Goal: Contribute content: Contribute content

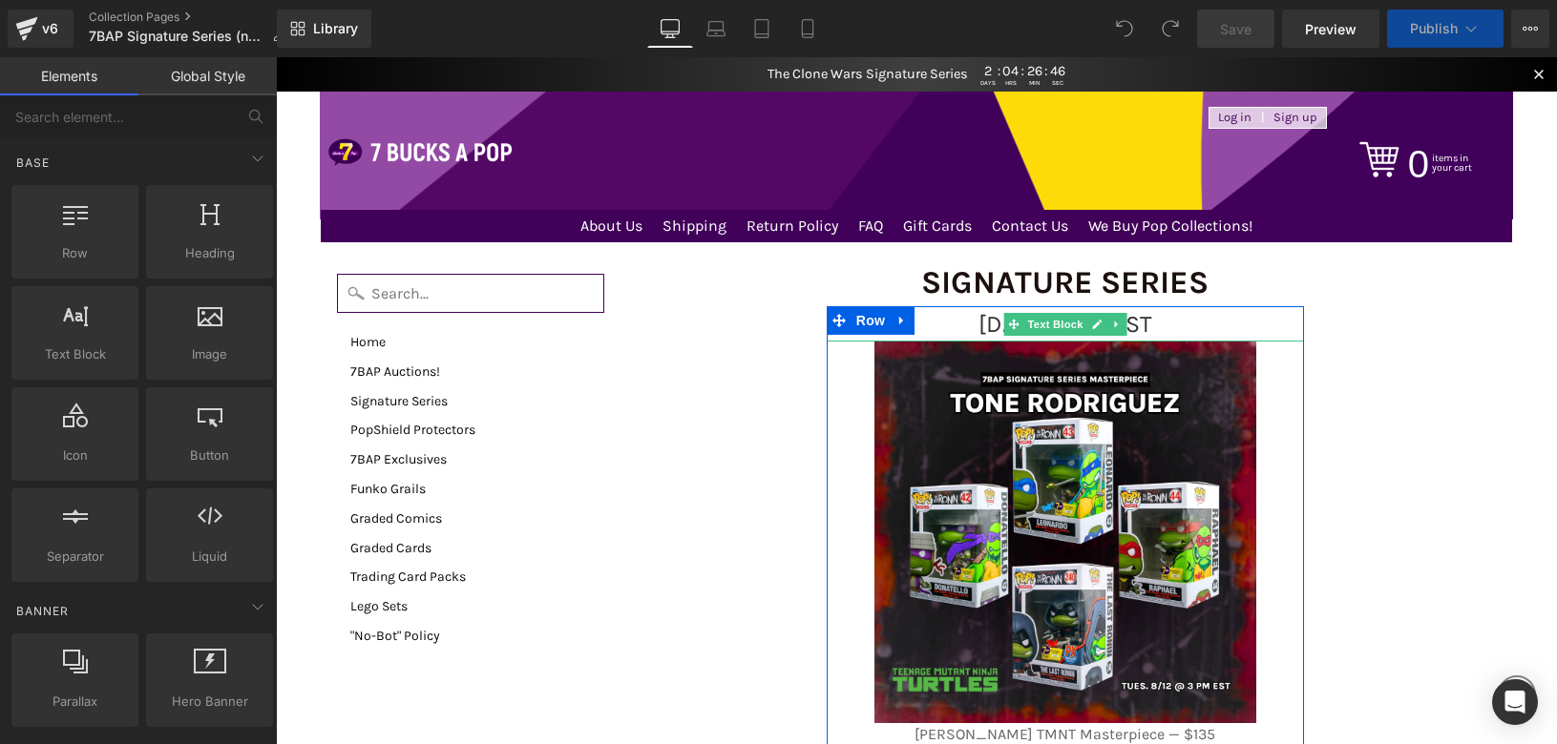
click at [978, 323] on span "[DATE] 3 PM EST" at bounding box center [1065, 324] width 174 height 28
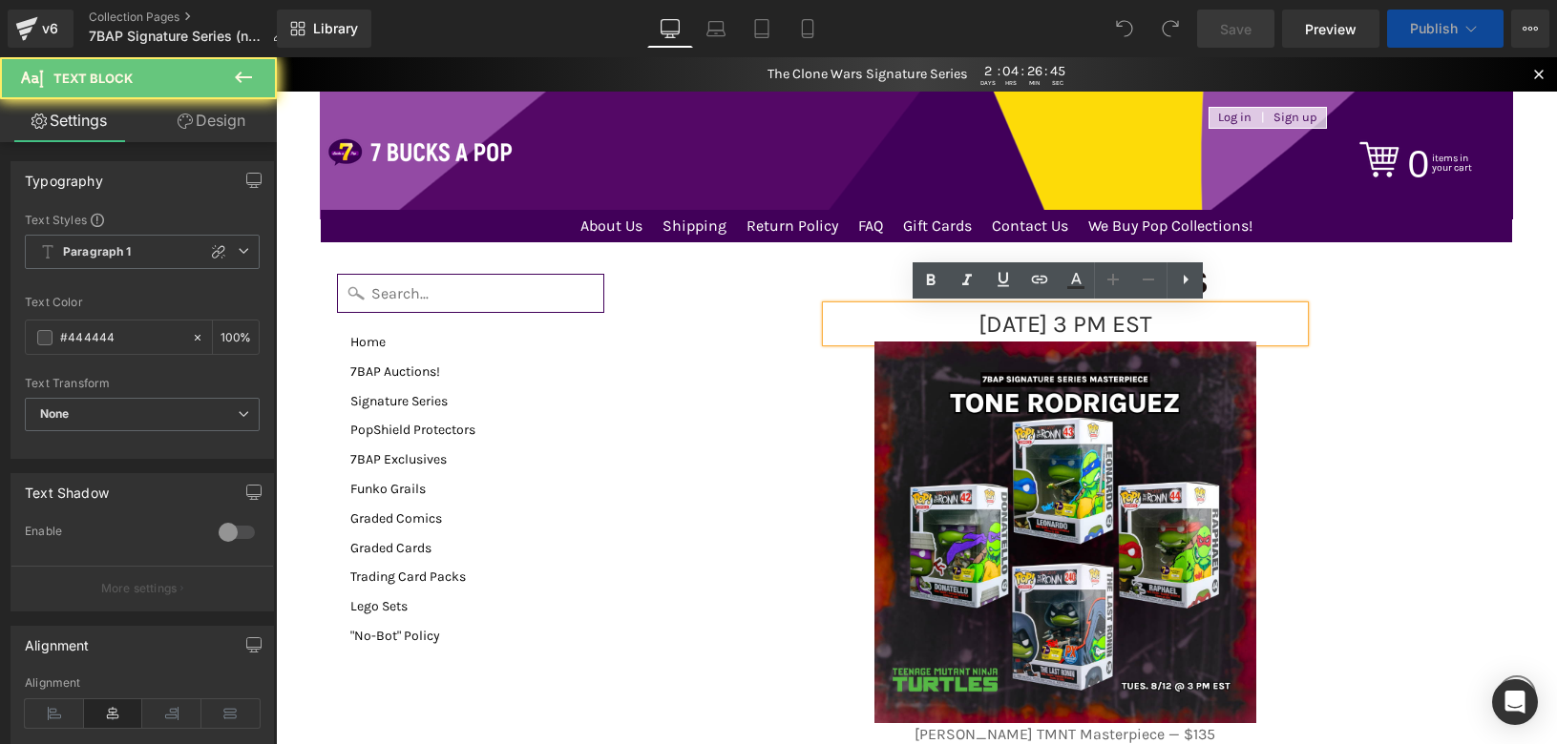
click at [1081, 323] on span "[DATE] 3 PM EST" at bounding box center [1065, 324] width 174 height 28
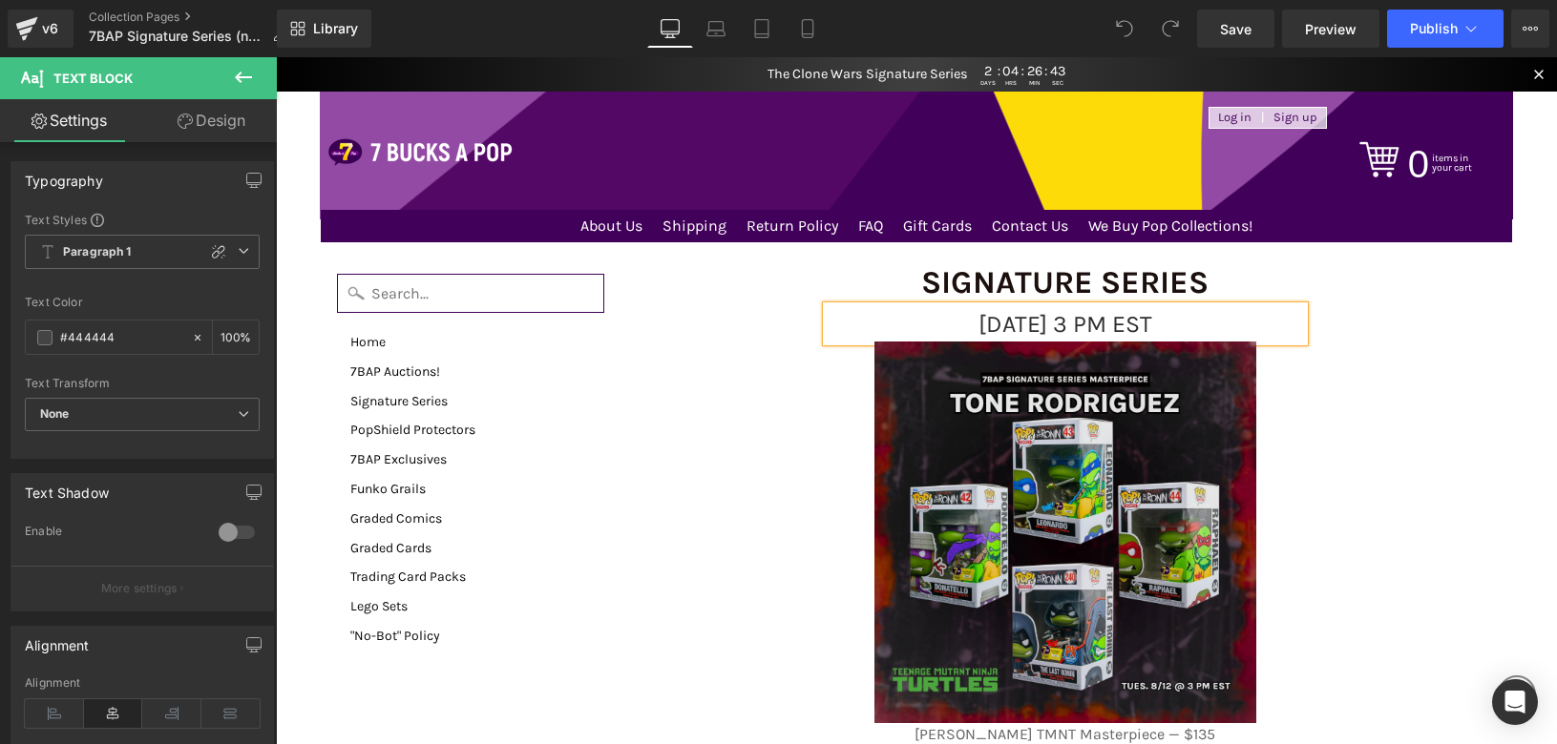
click at [1089, 467] on img at bounding box center [1065, 533] width 382 height 382
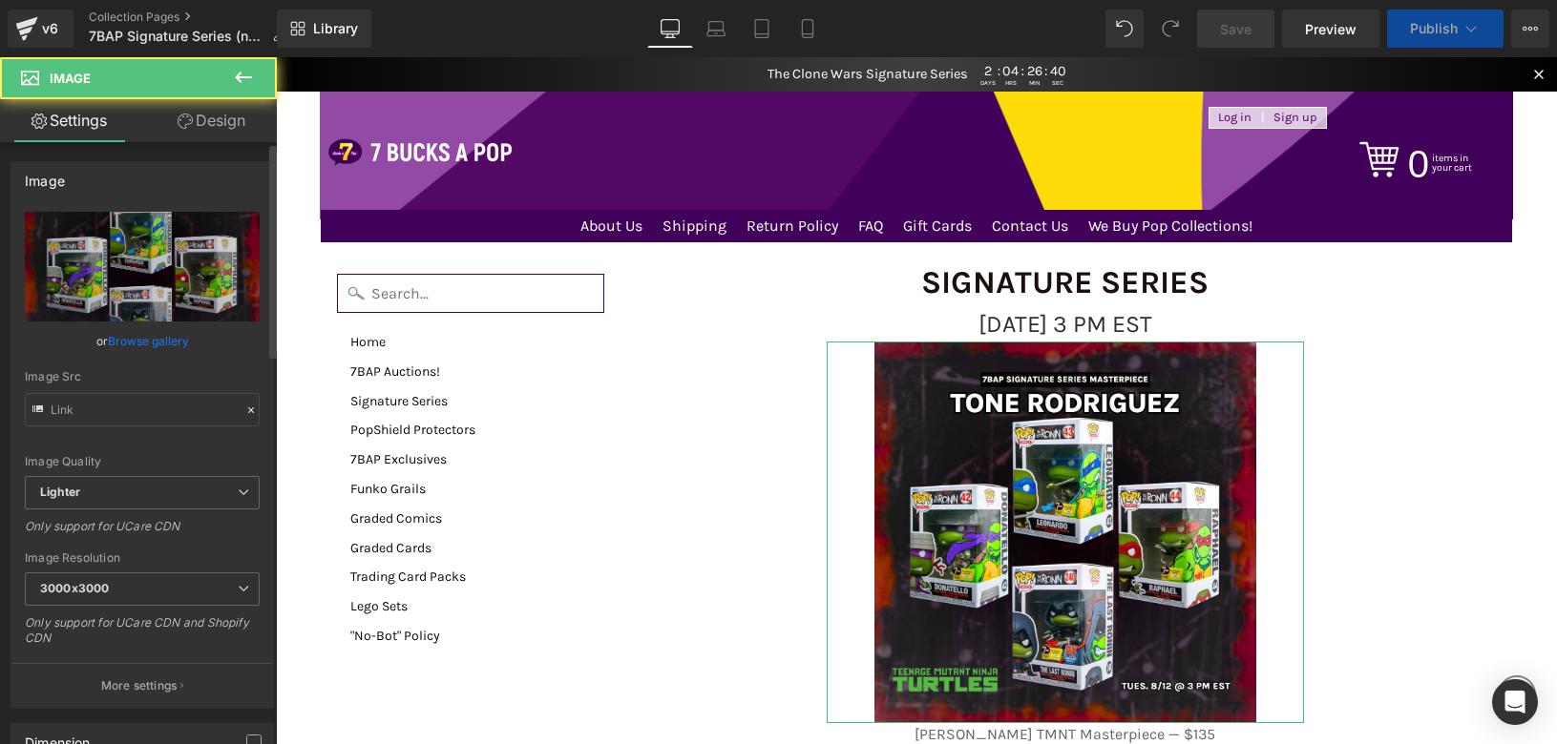
click at [176, 345] on link "Browse gallery" at bounding box center [148, 340] width 81 height 33
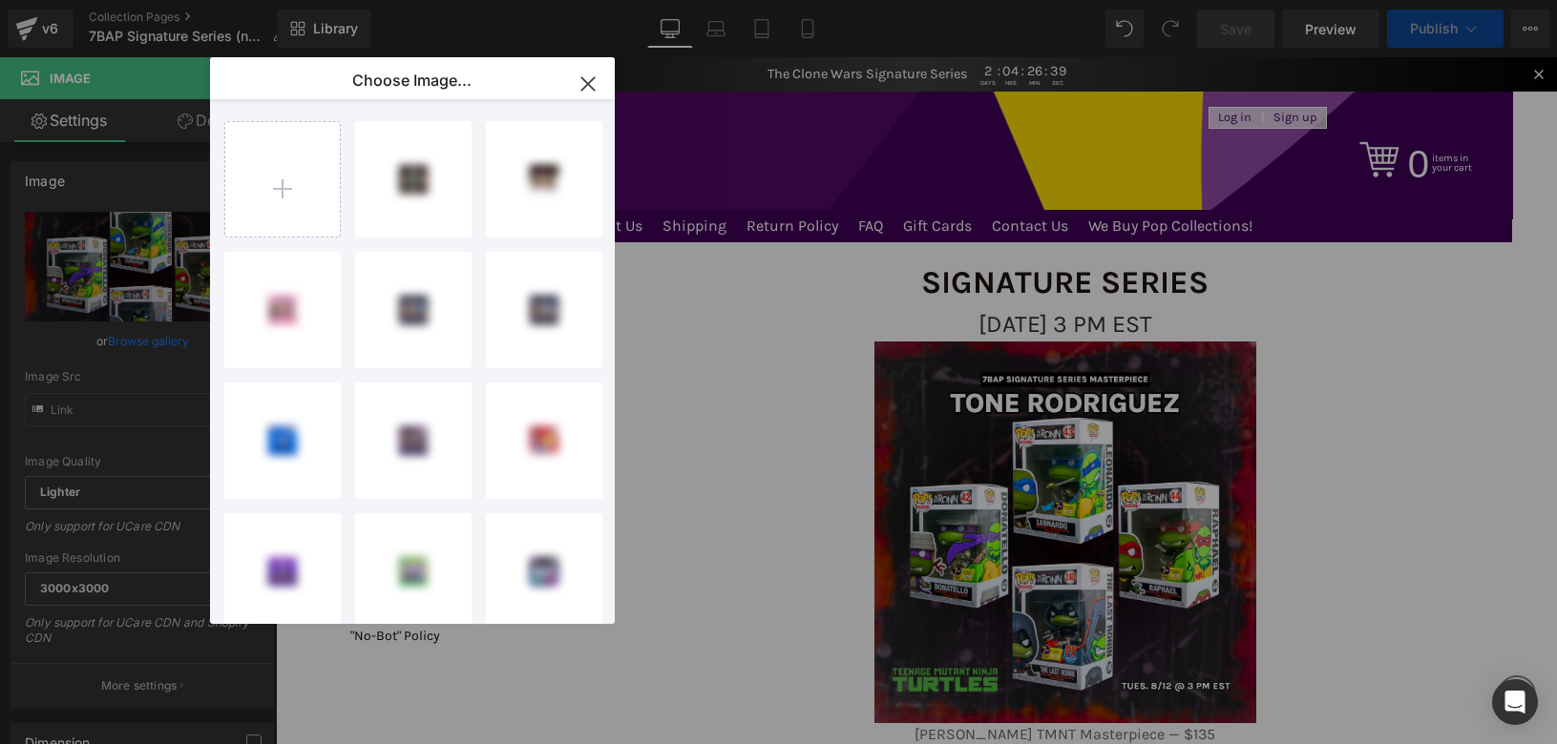
click at [303, 167] on input "file" at bounding box center [282, 179] width 115 height 115
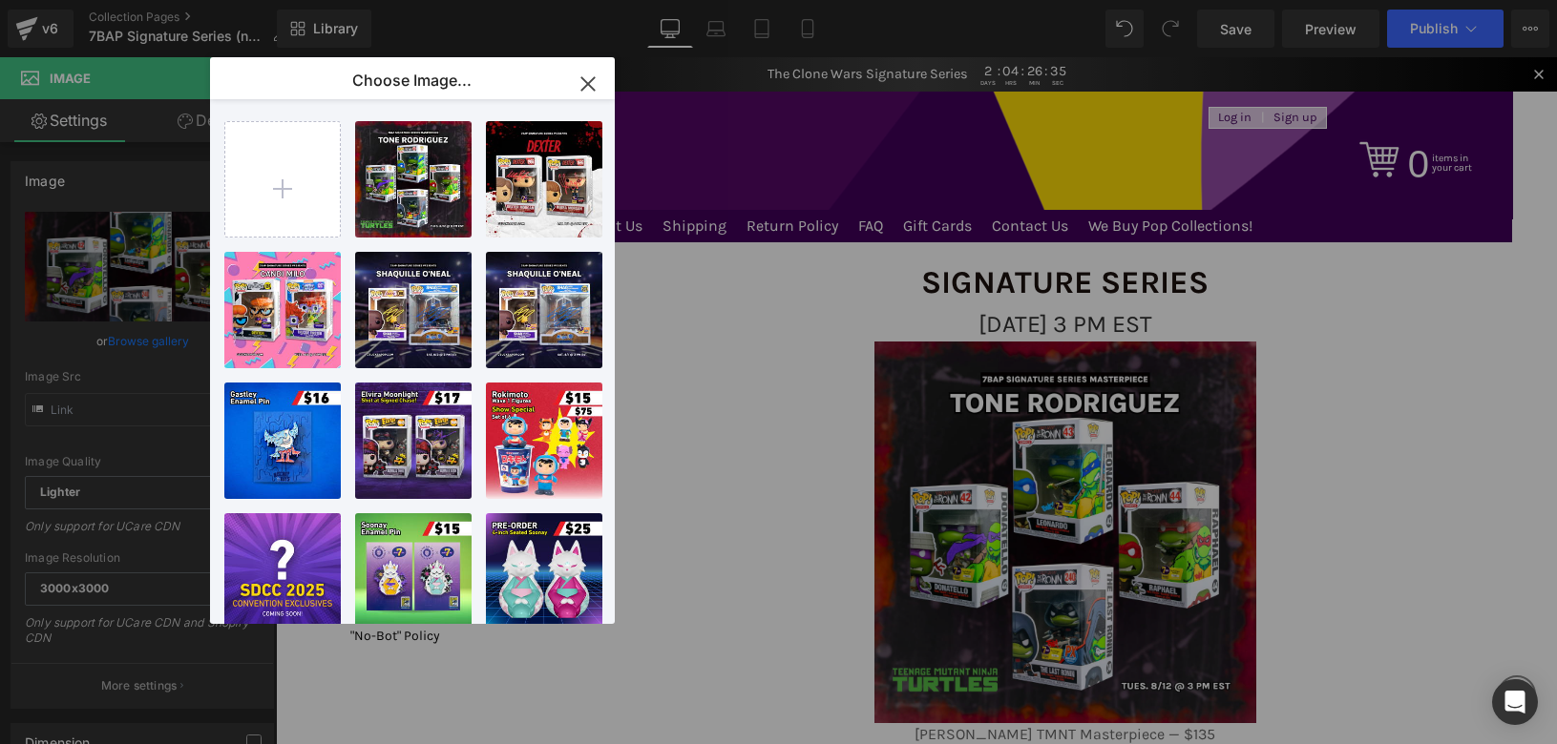
type input "C:\fakepath\8_16_SS_Web.png"
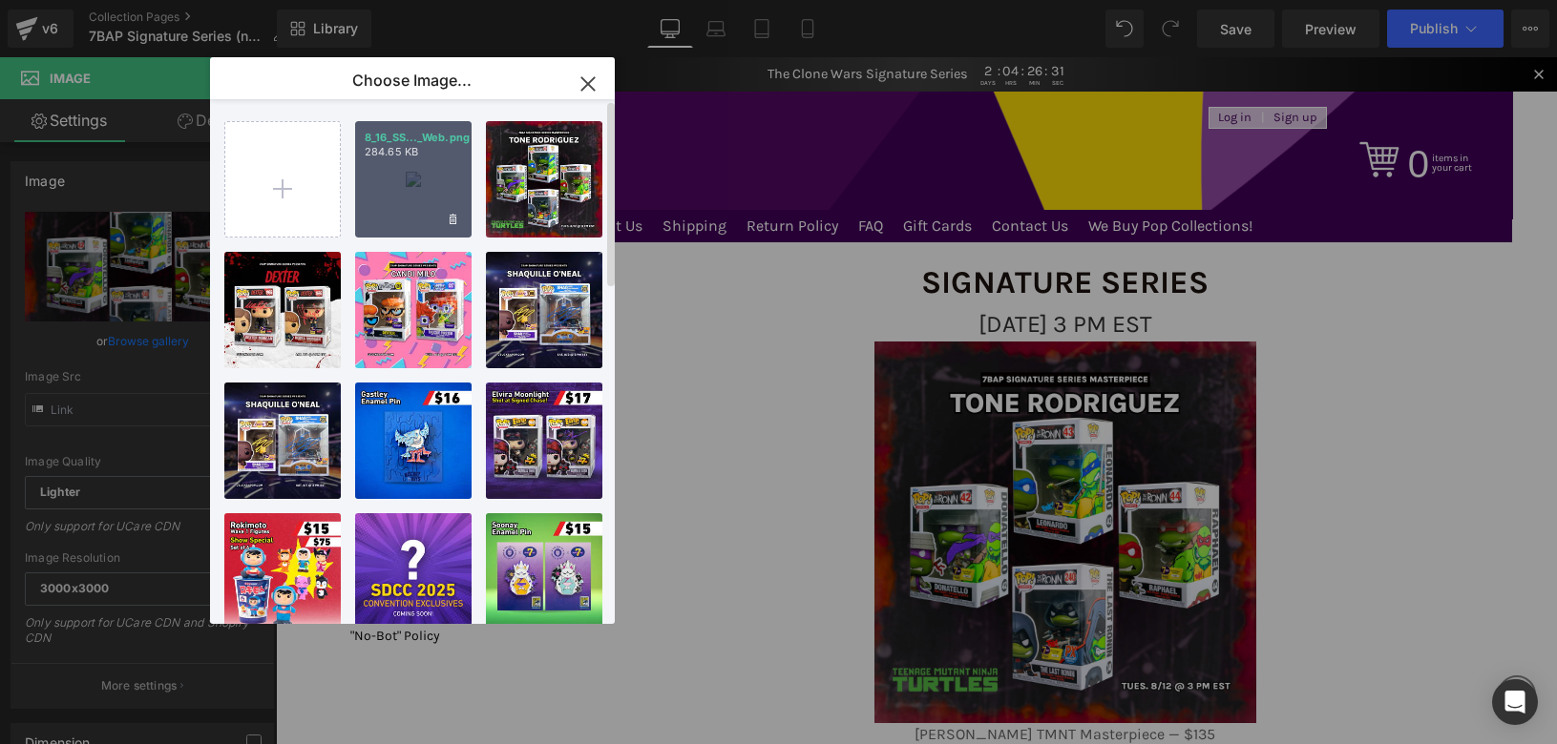
click at [450, 164] on div "8_16_SS..._Web.png 284.65 KB" at bounding box center [413, 179] width 116 height 116
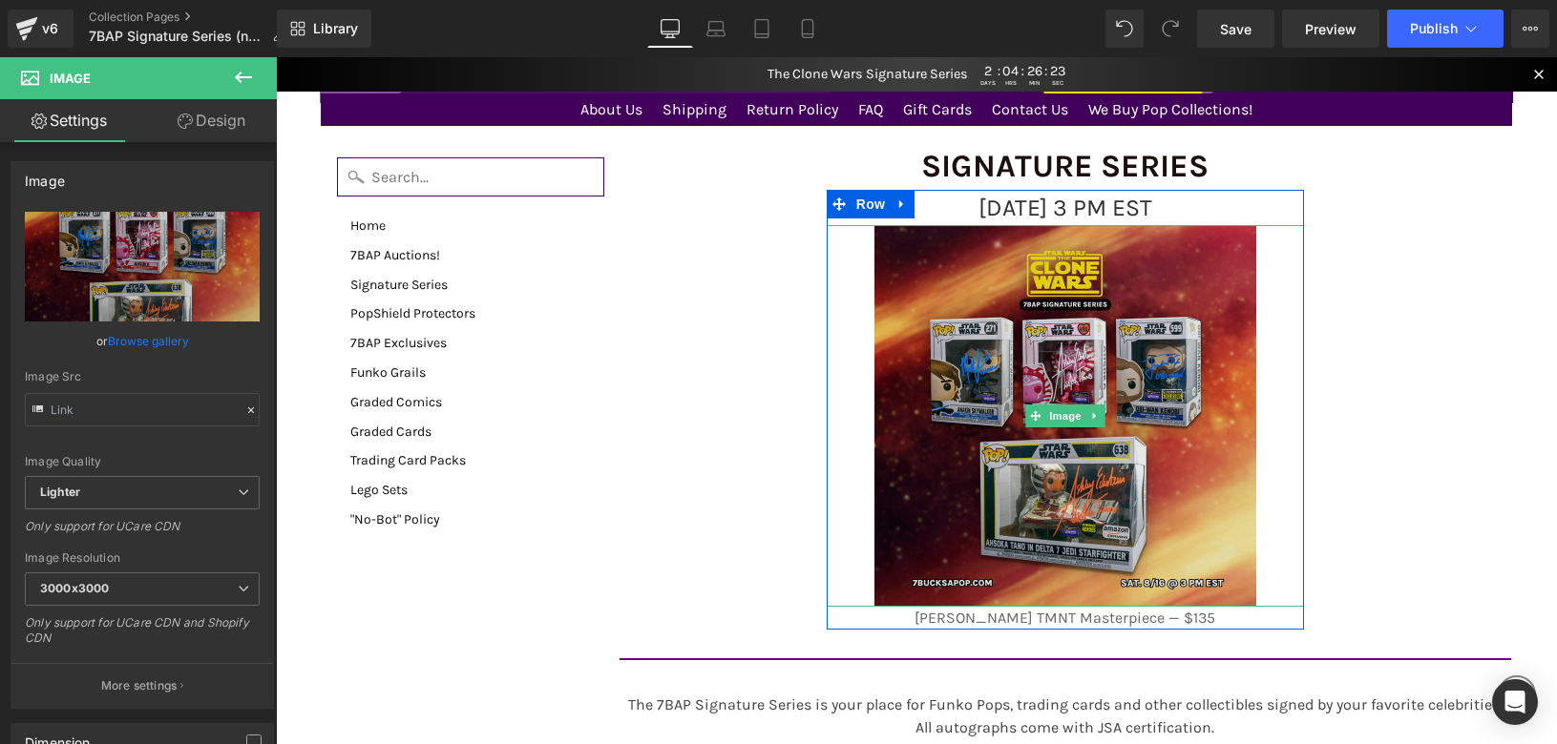
scroll to position [99, 0]
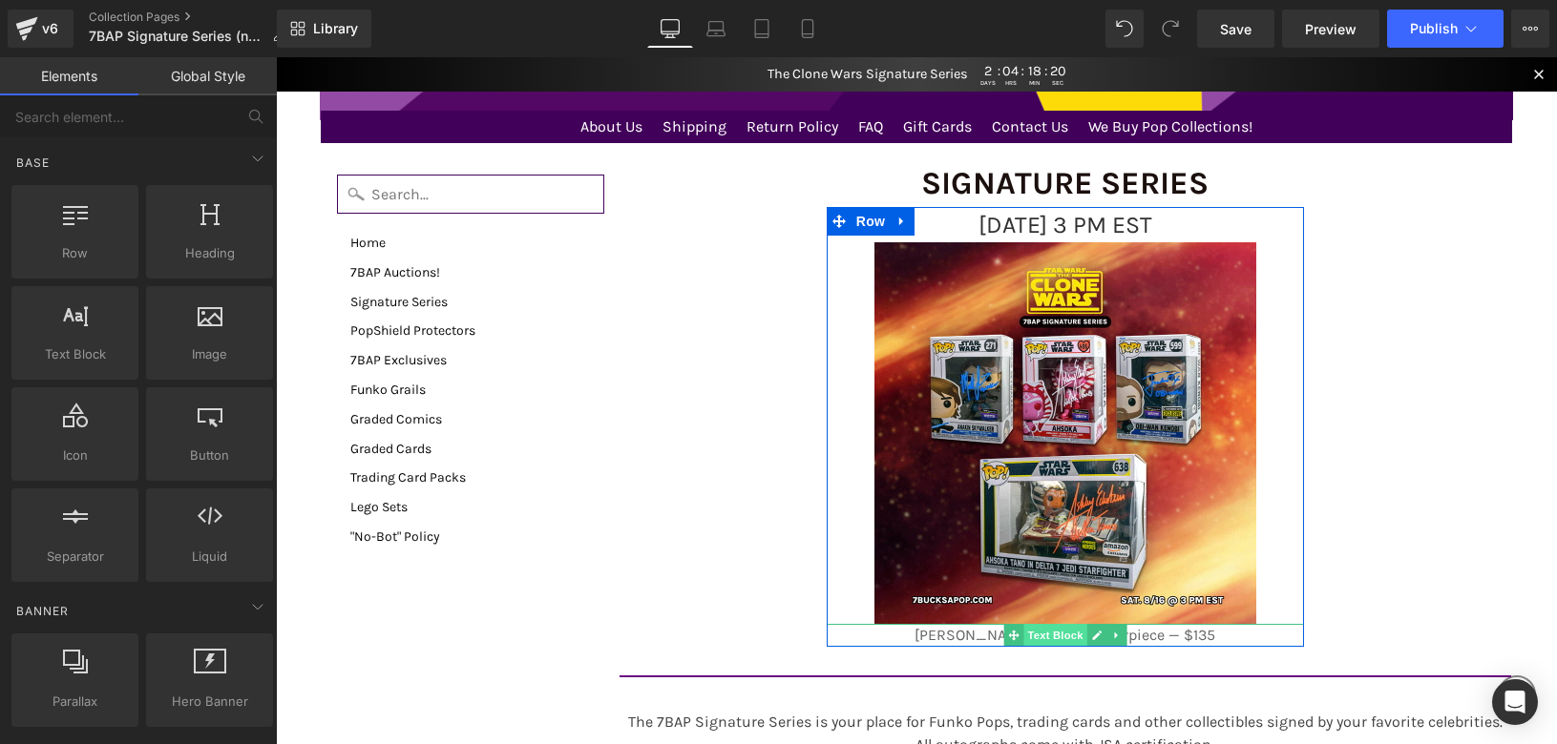
click at [1025, 636] on span "Text Block" at bounding box center [1054, 635] width 63 height 23
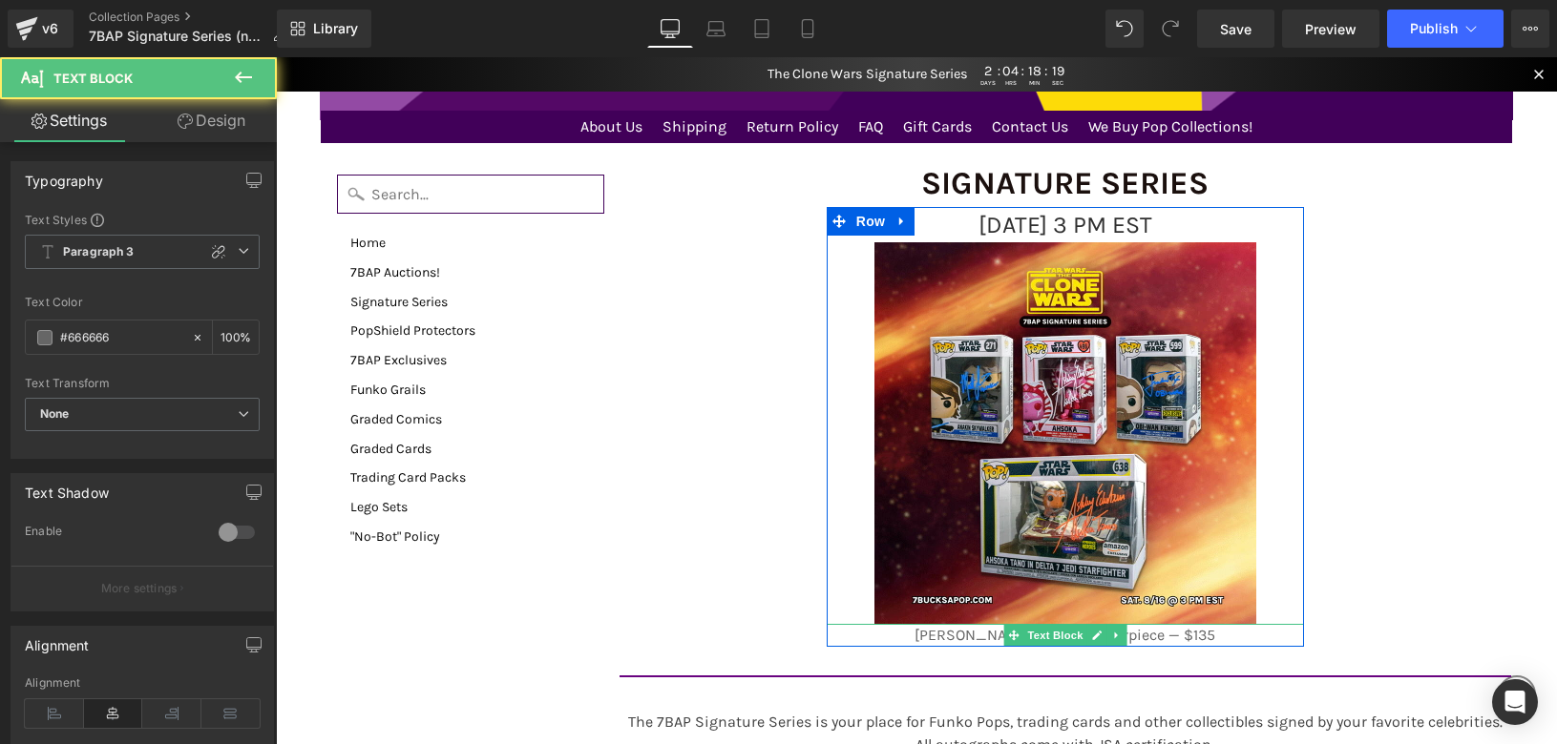
click at [958, 632] on p "[PERSON_NAME] TMNT Masterpiece — $135" at bounding box center [1065, 635] width 477 height 23
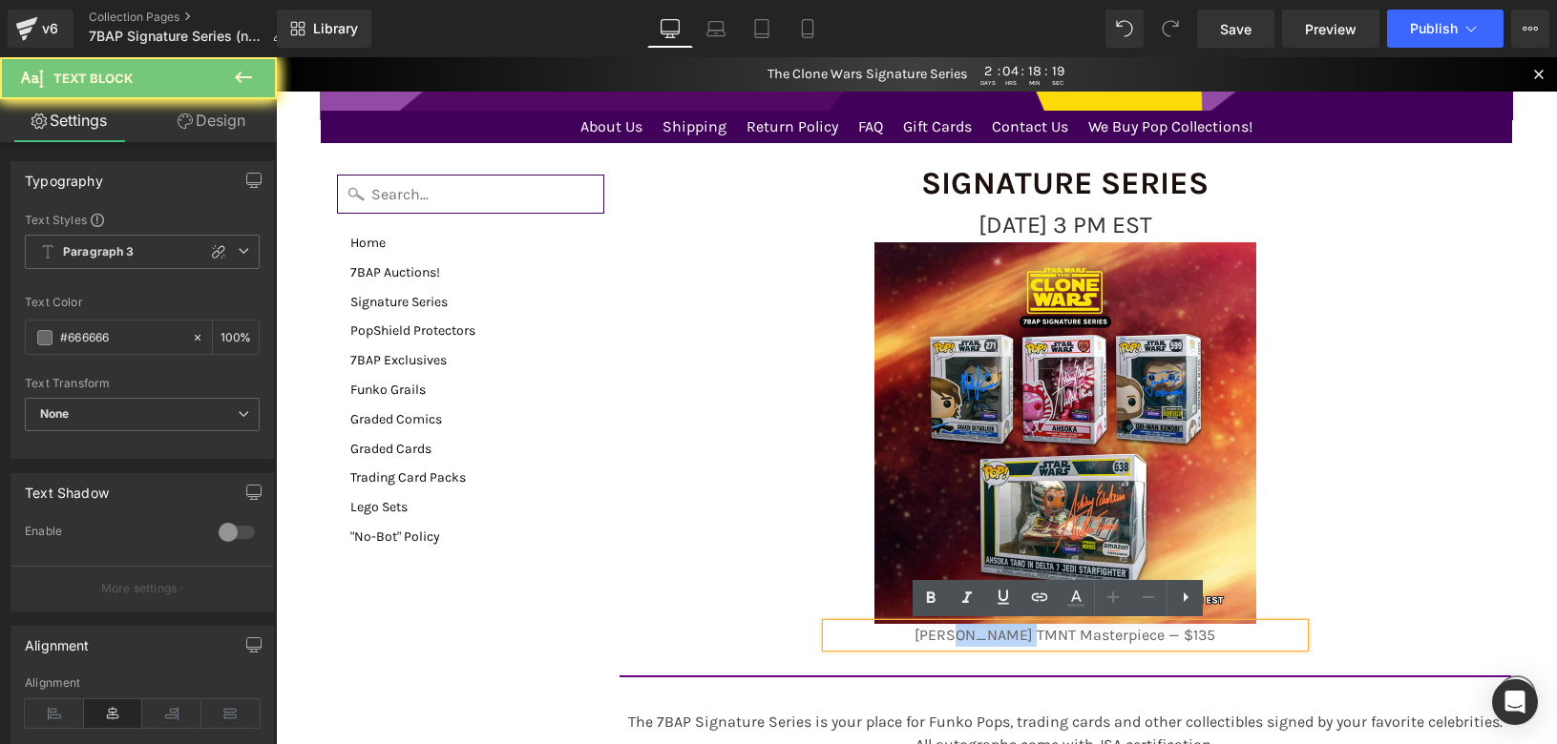
click at [958, 632] on p "[PERSON_NAME] TMNT Masterpiece — $135" at bounding box center [1065, 635] width 477 height 23
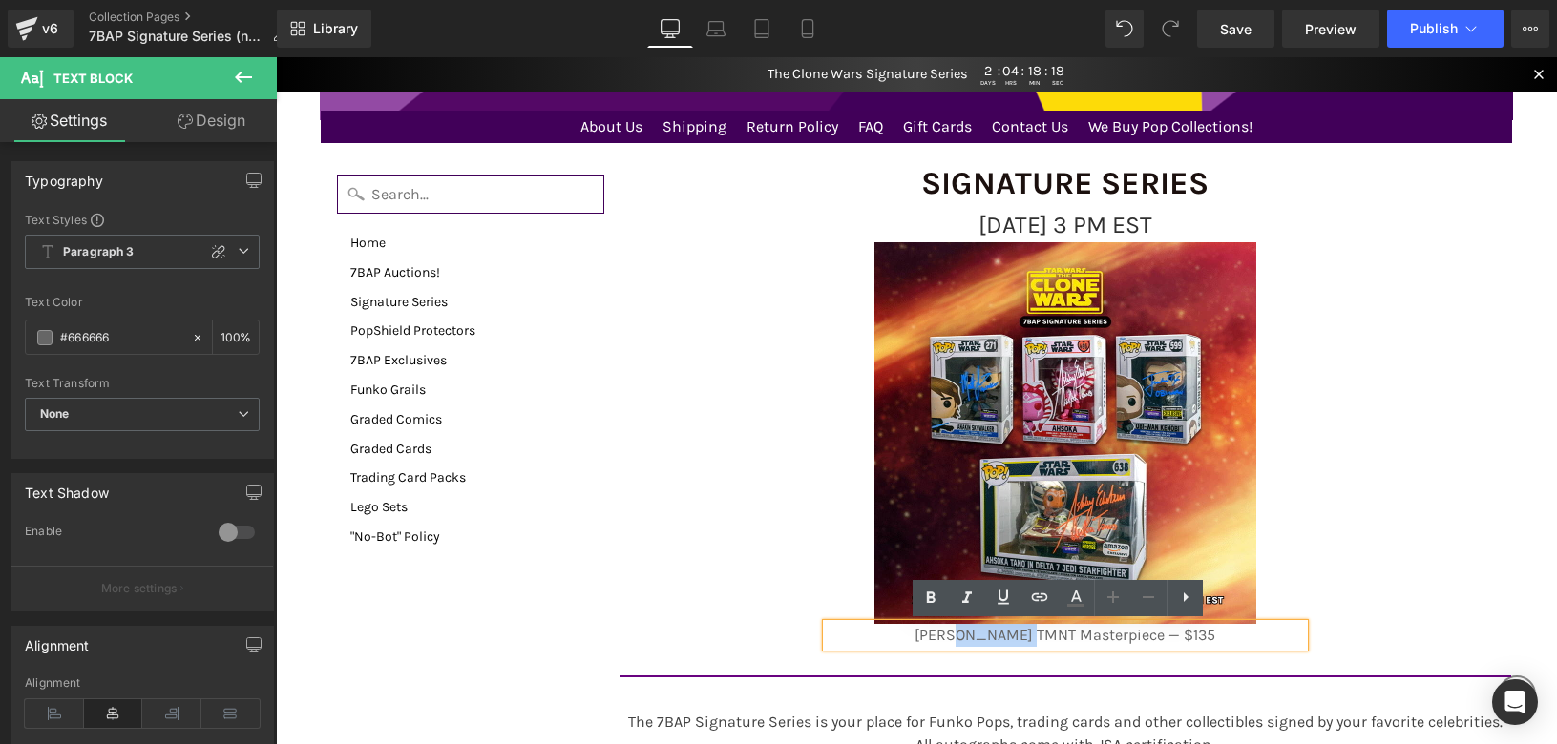
click at [958, 632] on p "[PERSON_NAME] TMNT Masterpiece — $135" at bounding box center [1065, 635] width 477 height 23
paste div
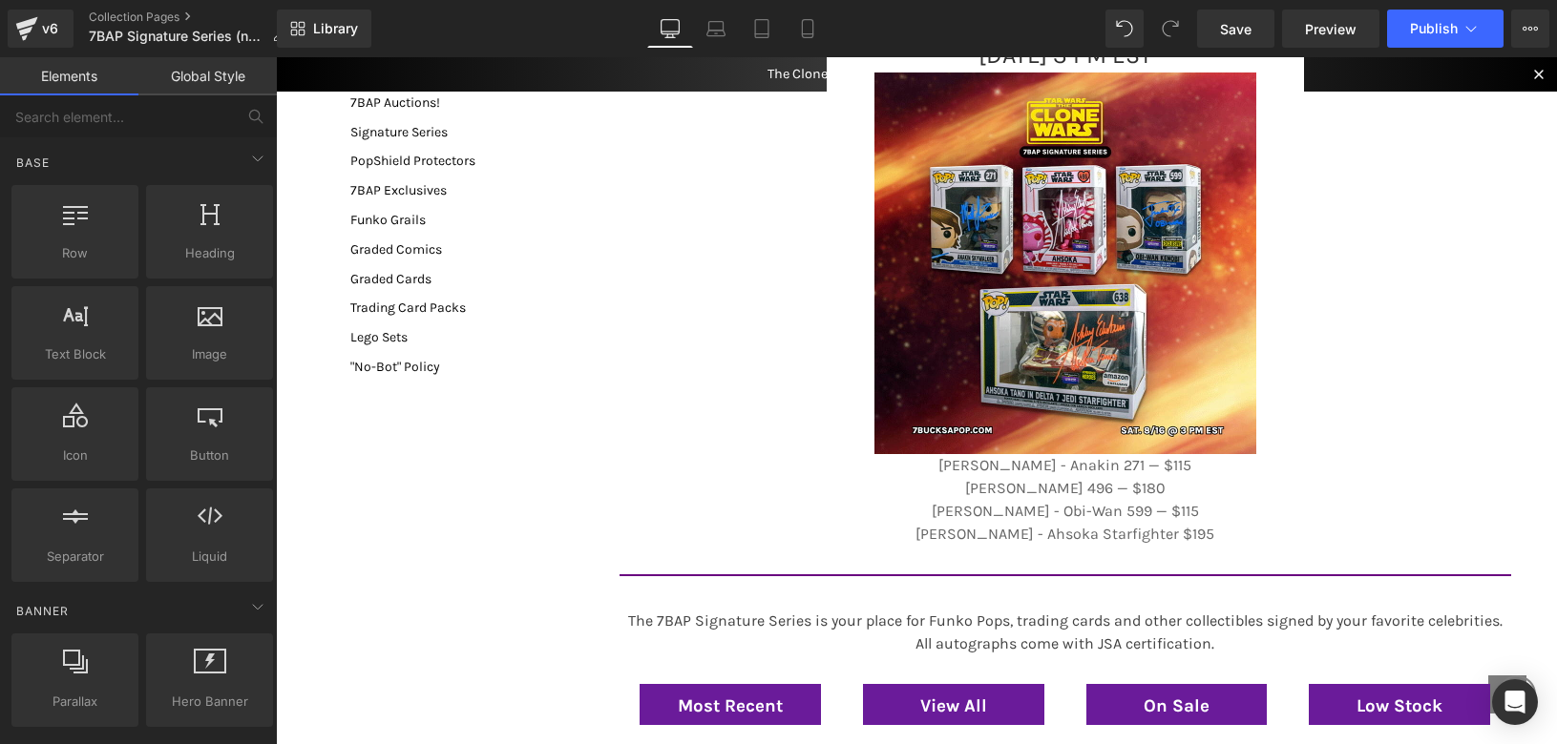
scroll to position [258, 0]
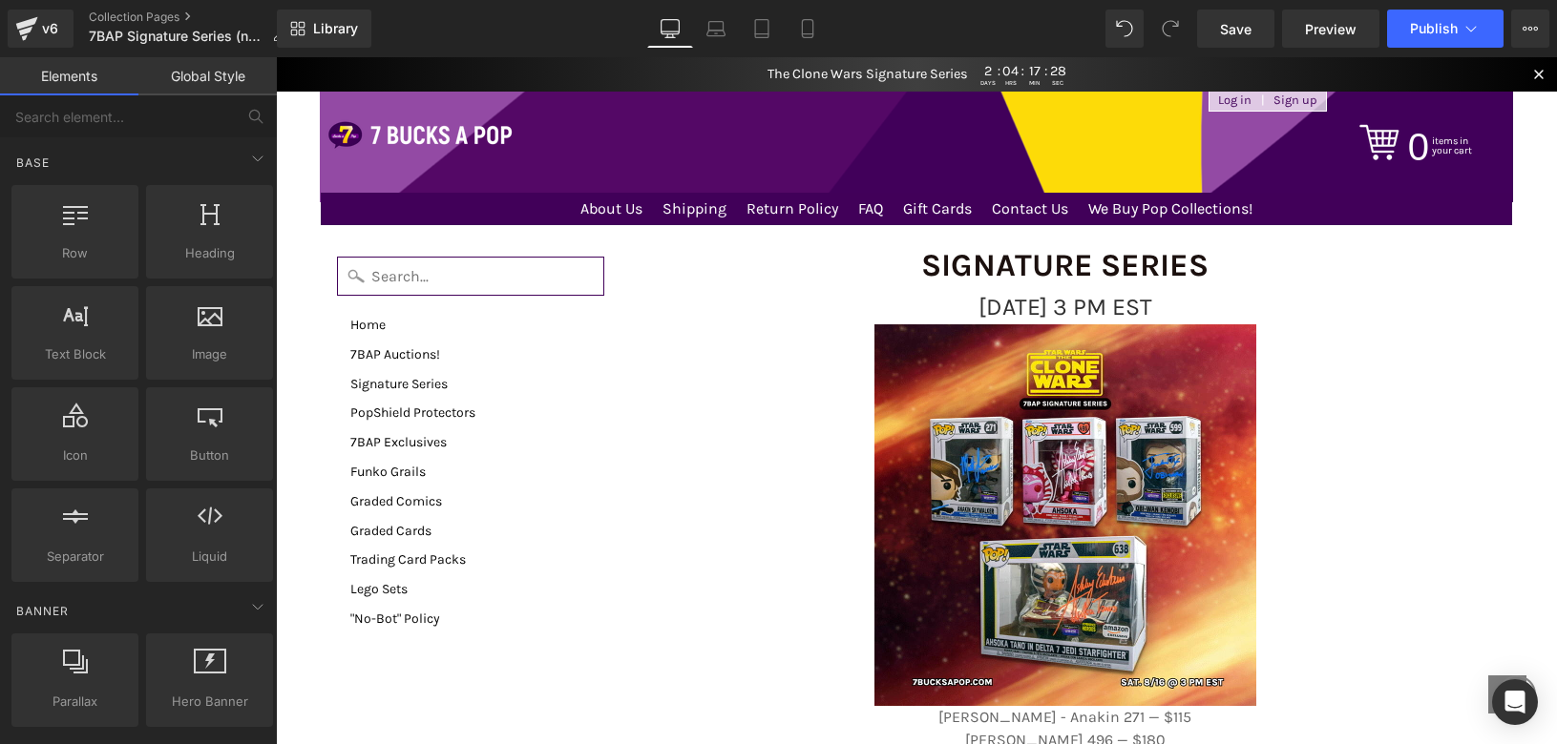
scroll to position [0, 0]
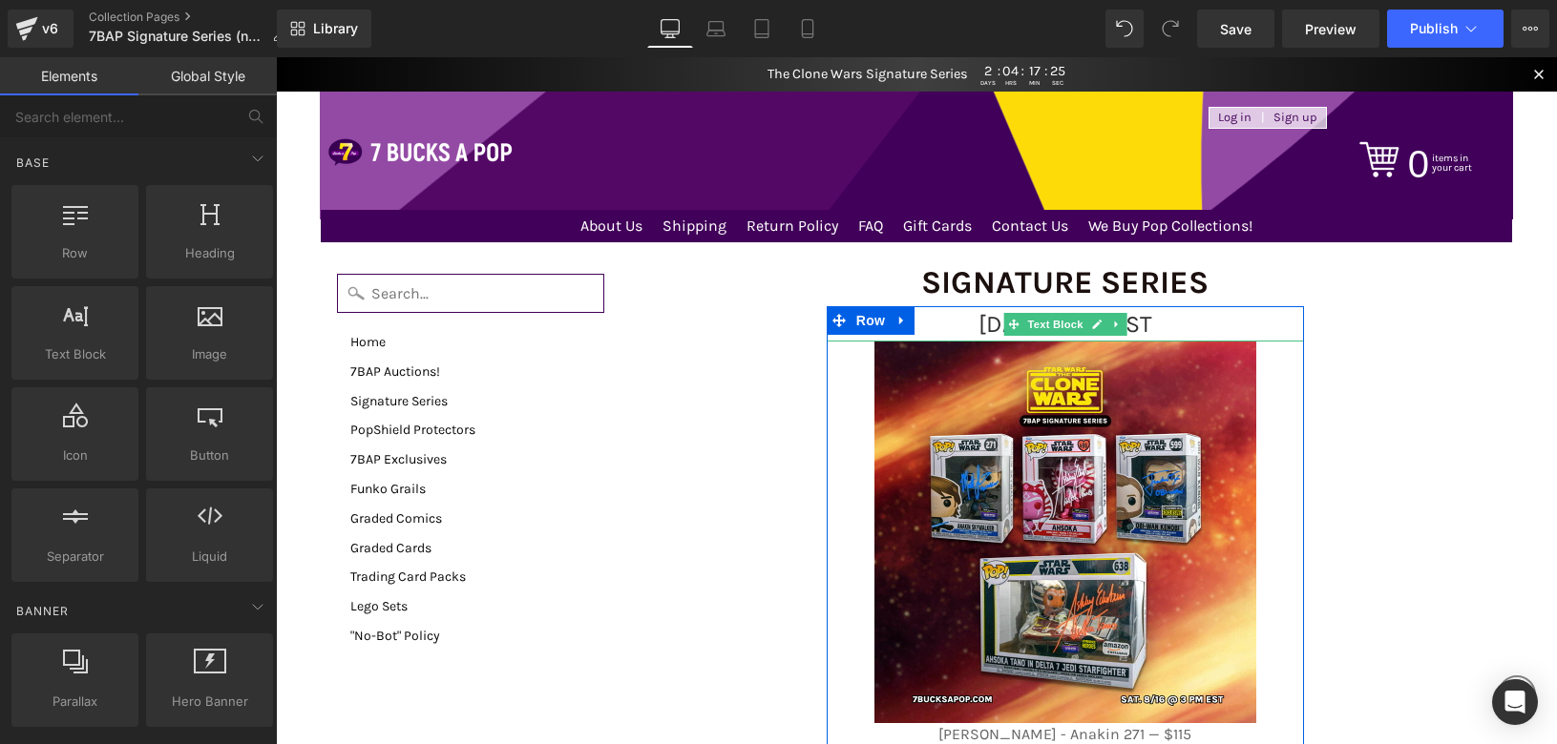
click at [978, 325] on span "[DATE] 3 PM EST" at bounding box center [1065, 324] width 174 height 28
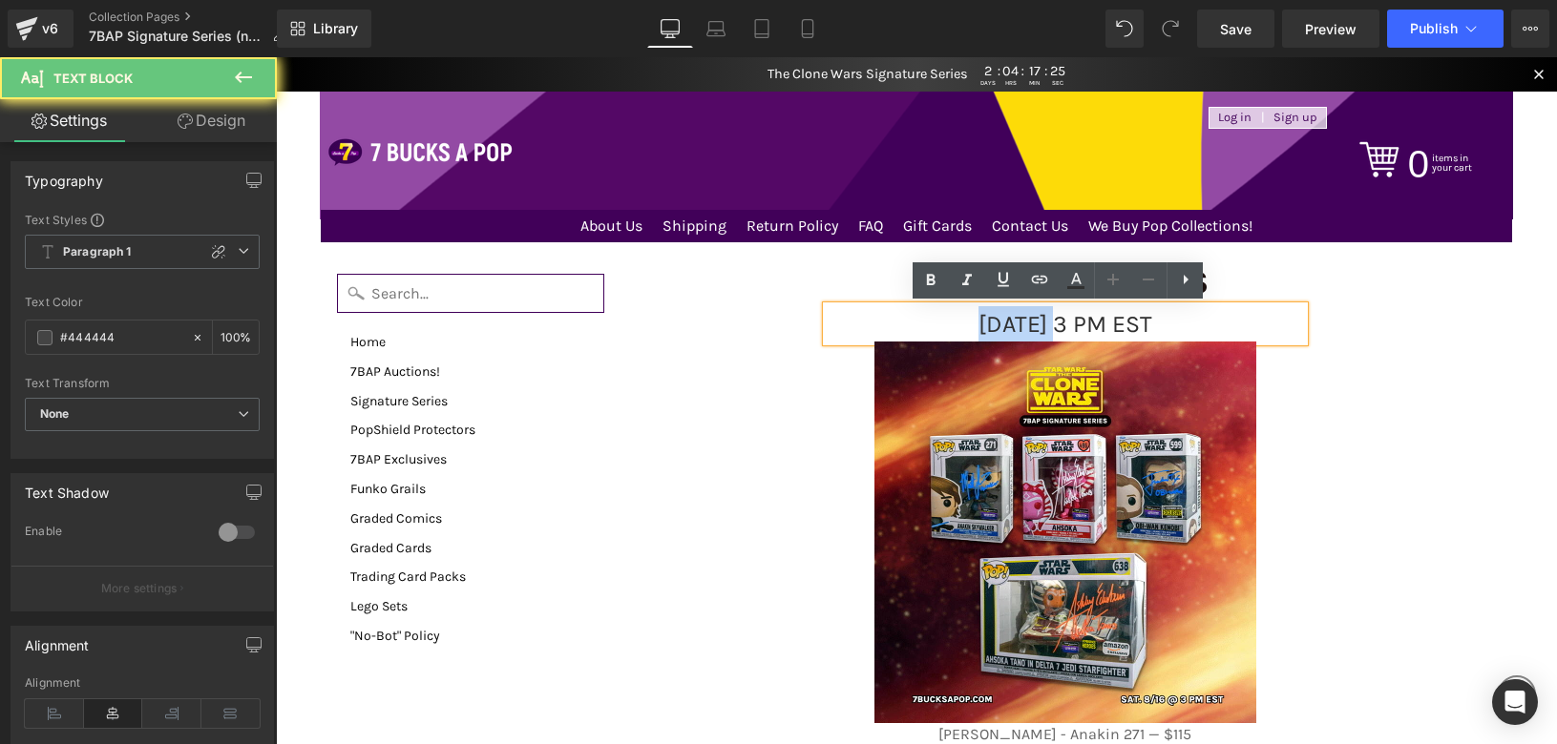
click at [978, 325] on span "[DATE] 3 PM EST" at bounding box center [1065, 324] width 174 height 28
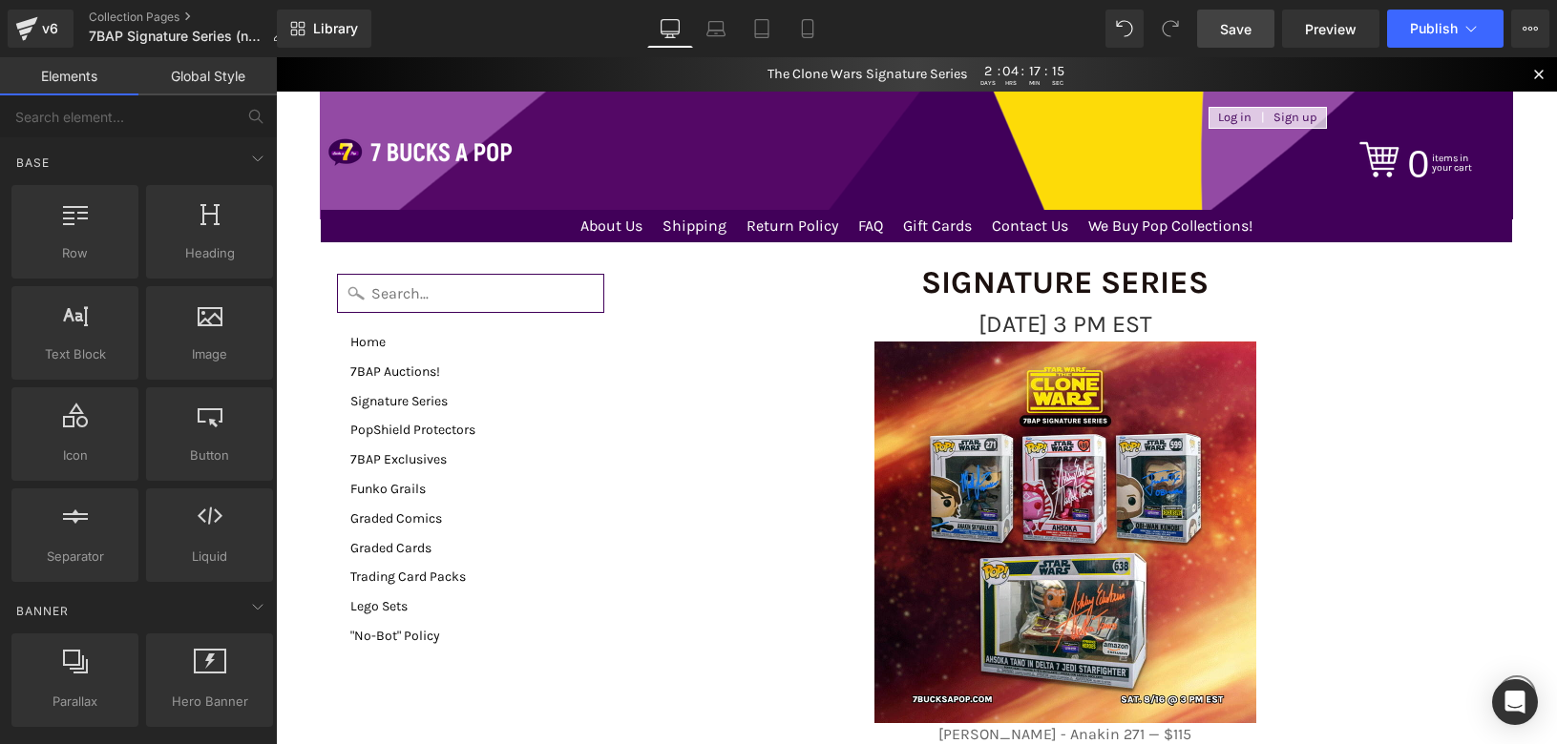
click at [1205, 41] on link "Save" at bounding box center [1235, 29] width 77 height 38
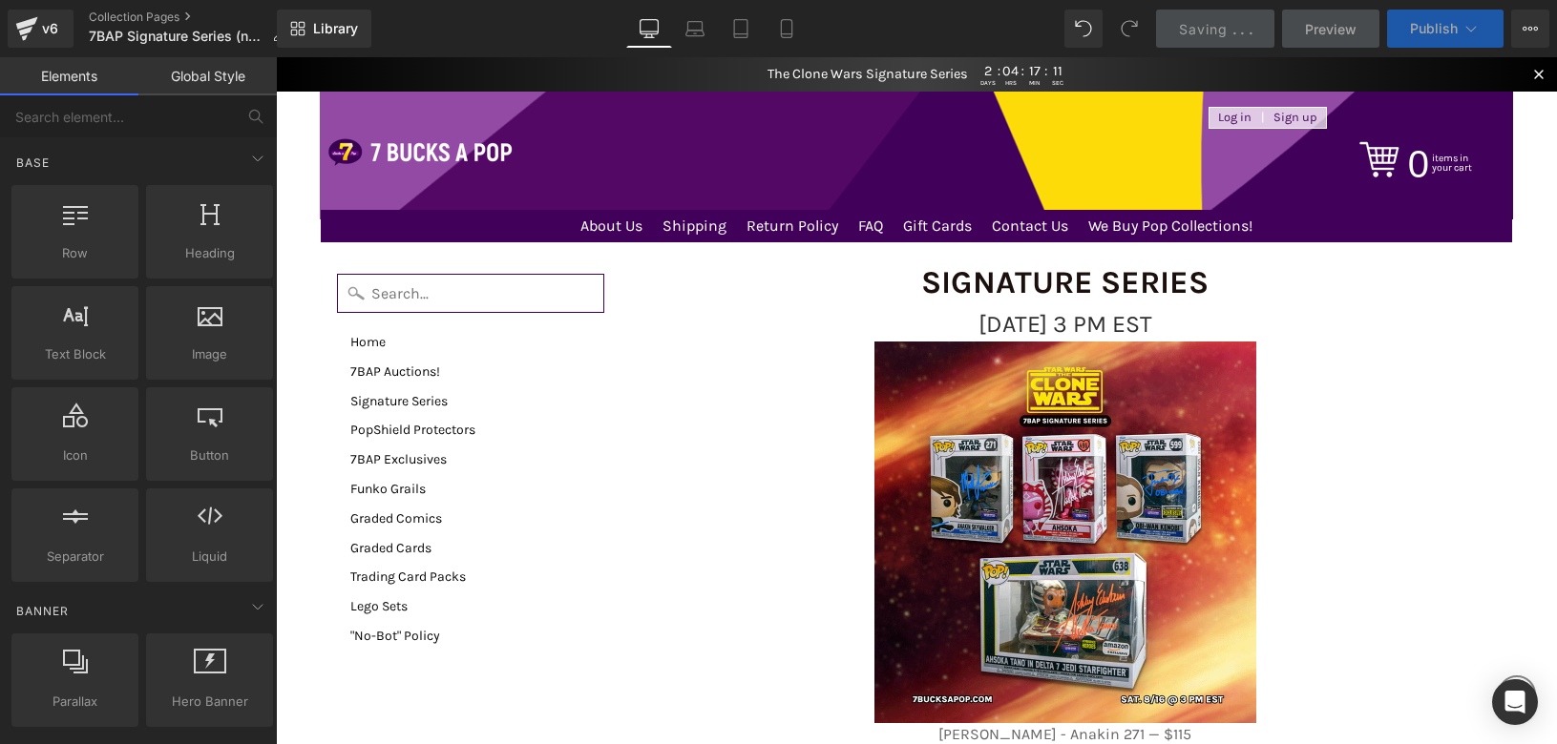
click at [1409, 35] on button "Publish" at bounding box center [1445, 29] width 116 height 38
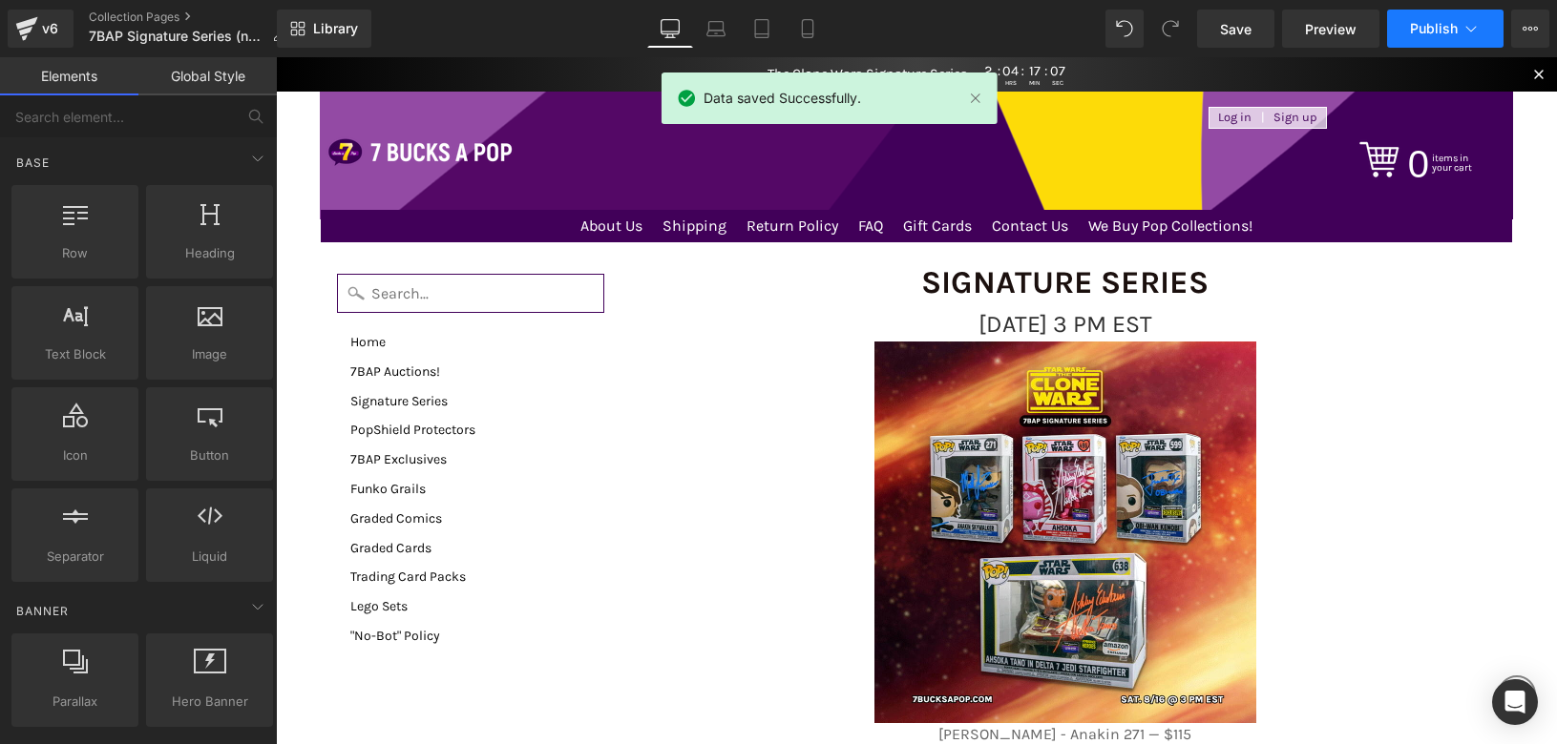
click at [1411, 30] on span "Publish" at bounding box center [1434, 28] width 48 height 15
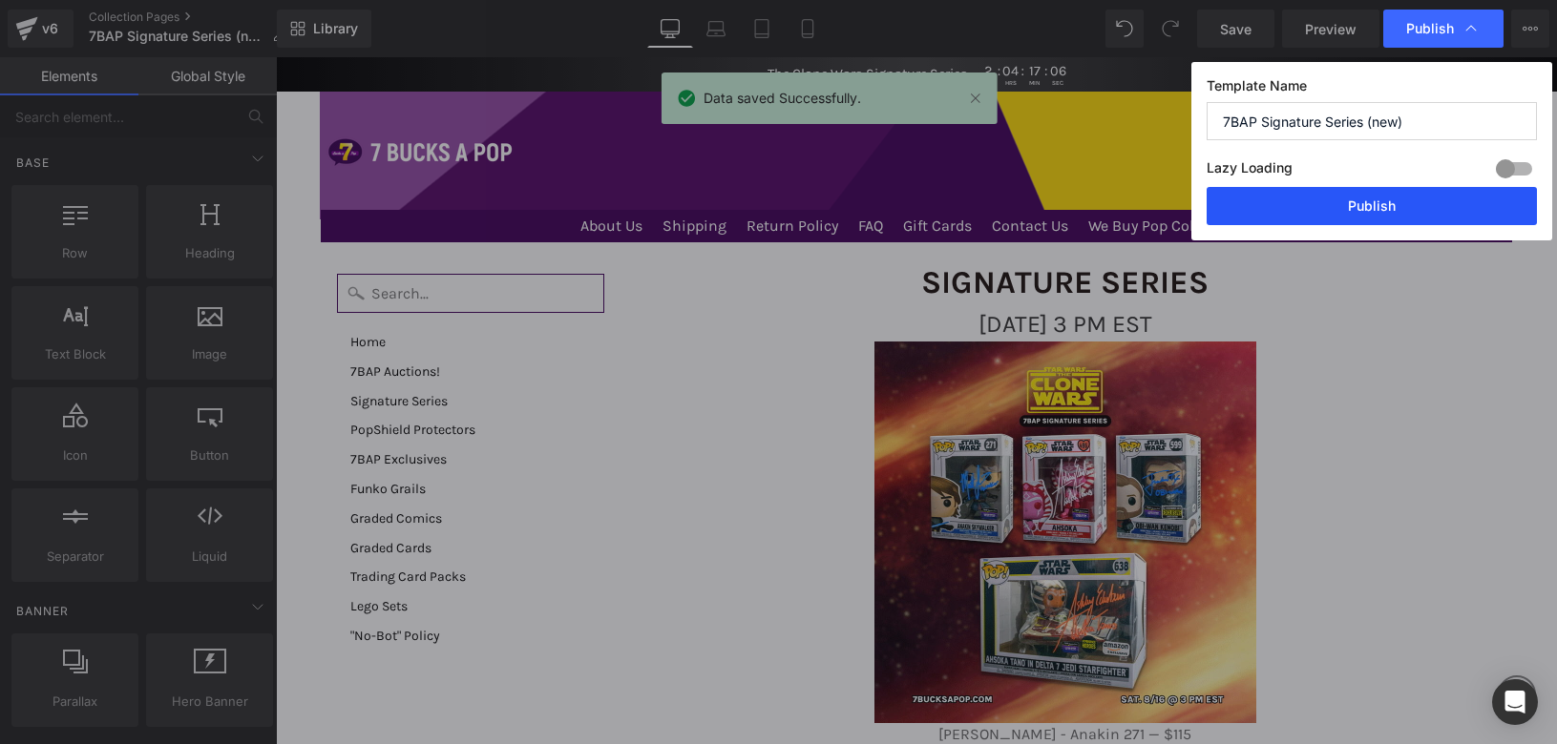
click at [1375, 215] on button "Publish" at bounding box center [1371, 206] width 330 height 38
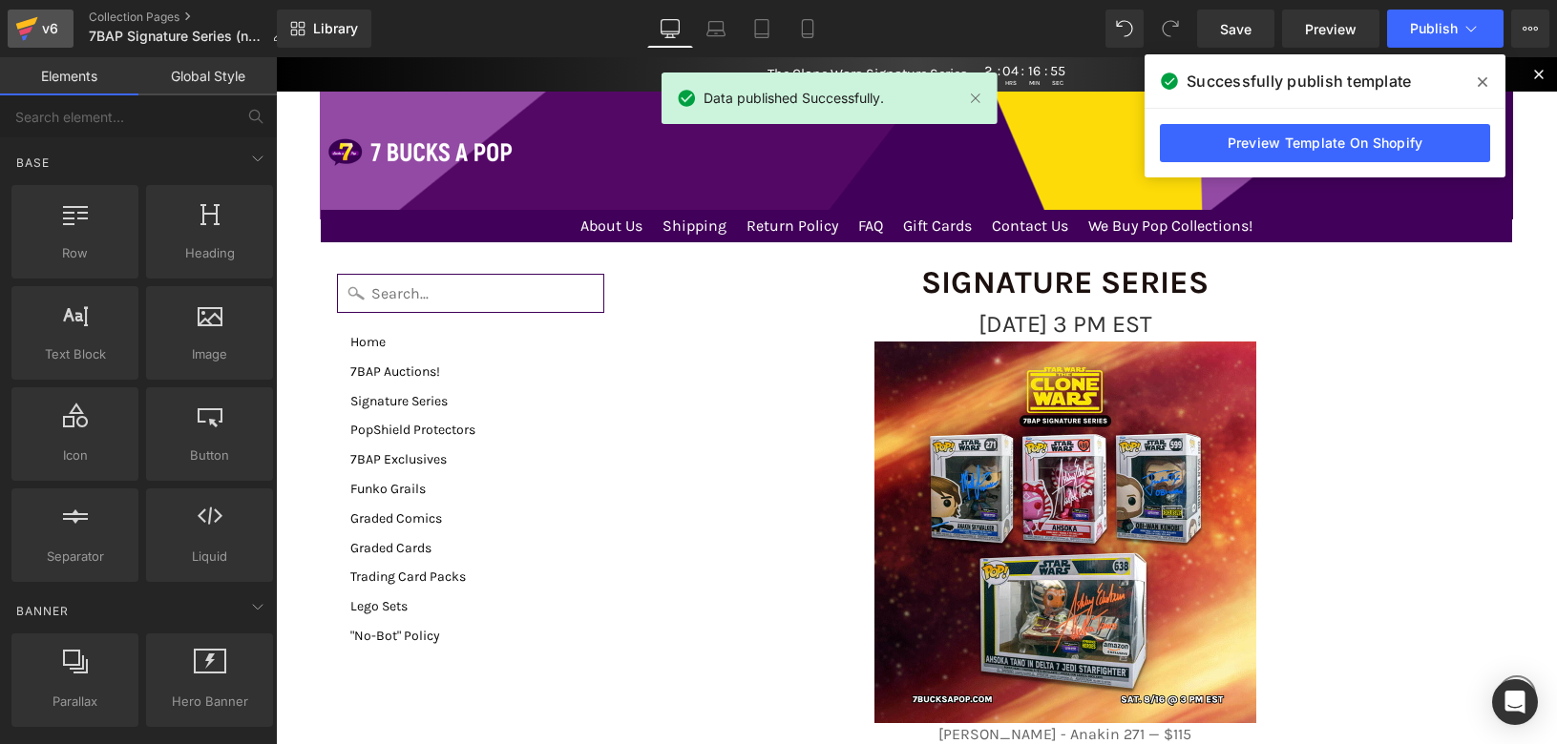
click at [28, 23] on icon at bounding box center [27, 23] width 22 height 12
